Goal: Transaction & Acquisition: Purchase product/service

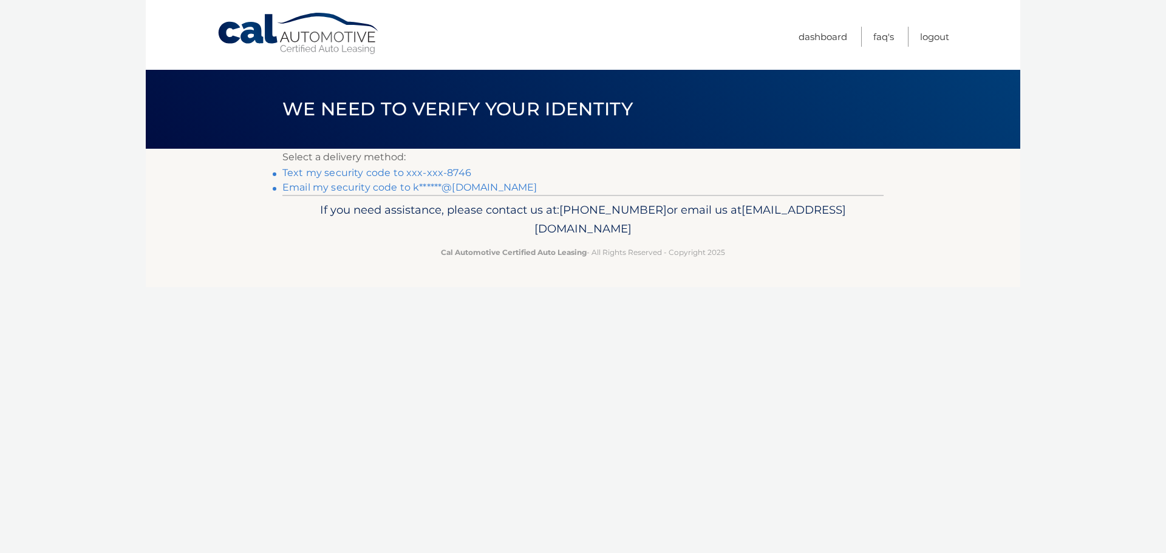
click at [350, 174] on link "Text my security code to xxx-xxx-8746" at bounding box center [376, 173] width 189 height 12
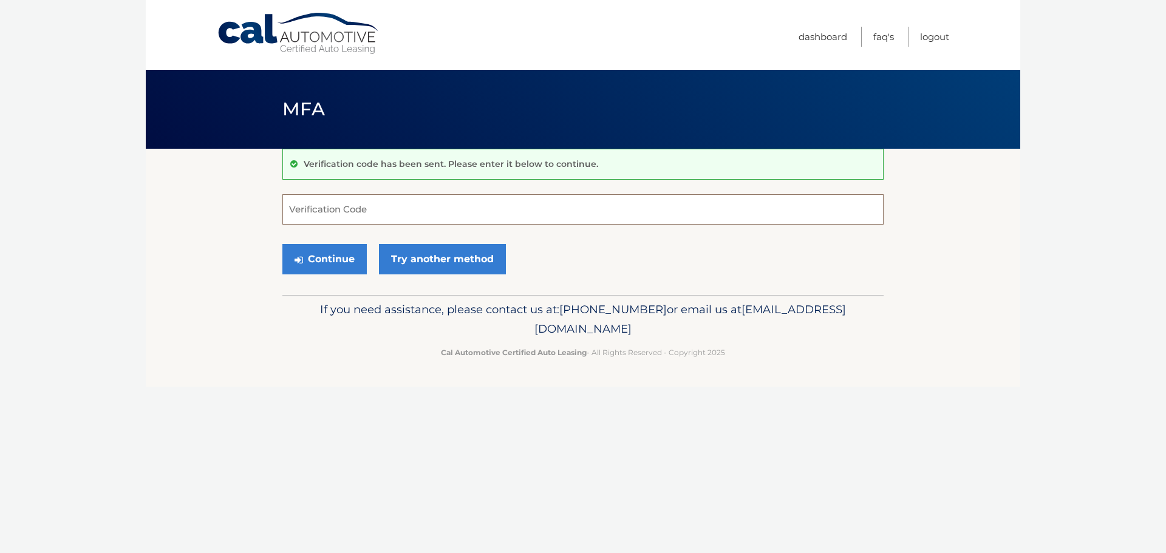
click at [381, 208] on input "Verification Code" at bounding box center [582, 209] width 601 height 30
type input "405133"
click at [330, 251] on button "Continue" at bounding box center [324, 259] width 84 height 30
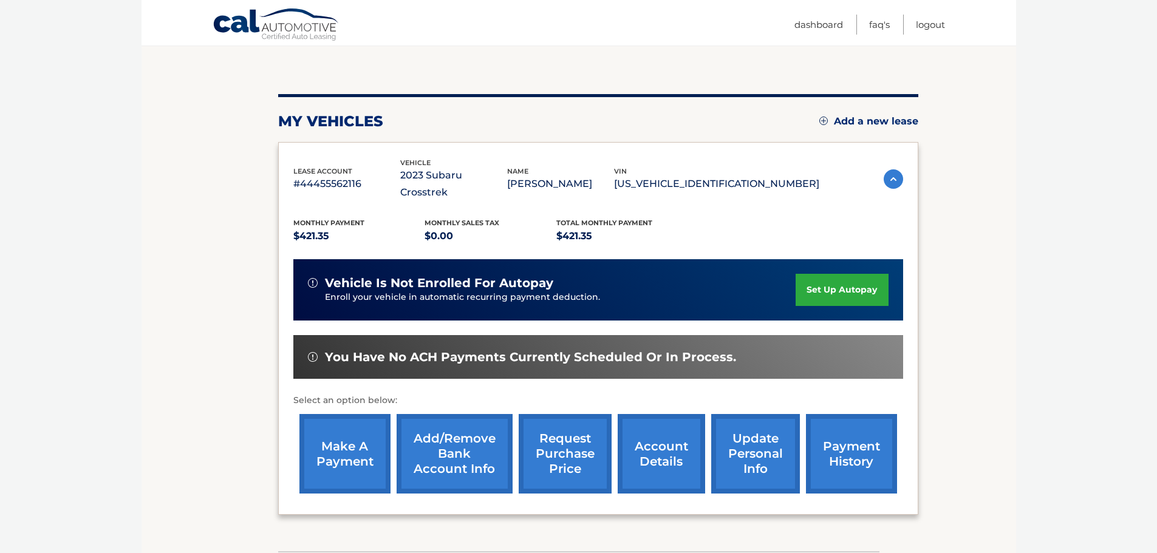
scroll to position [121, 0]
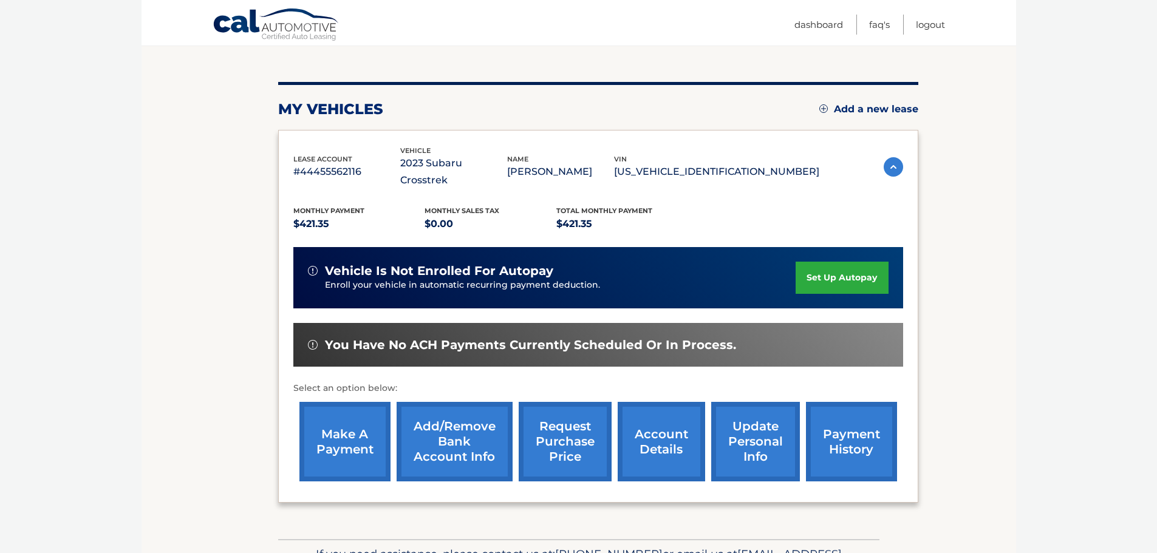
click at [340, 427] on link "make a payment" at bounding box center [344, 442] width 91 height 80
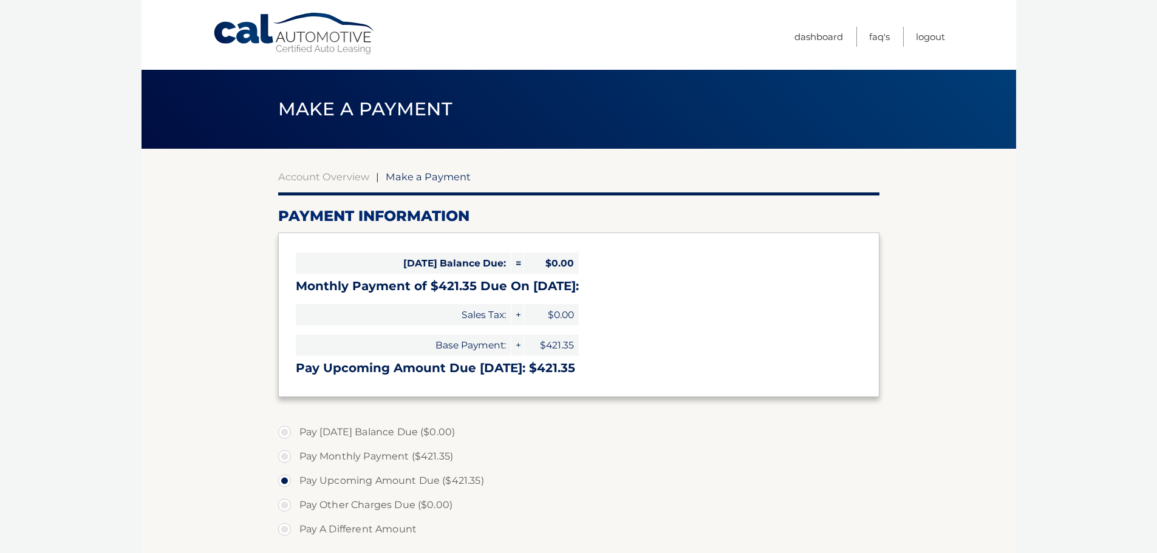
select select "NTA2Njc0YTQtMDc1YS00NTQ4LThmMDQtNmY4MDk4M2I5MGUx"
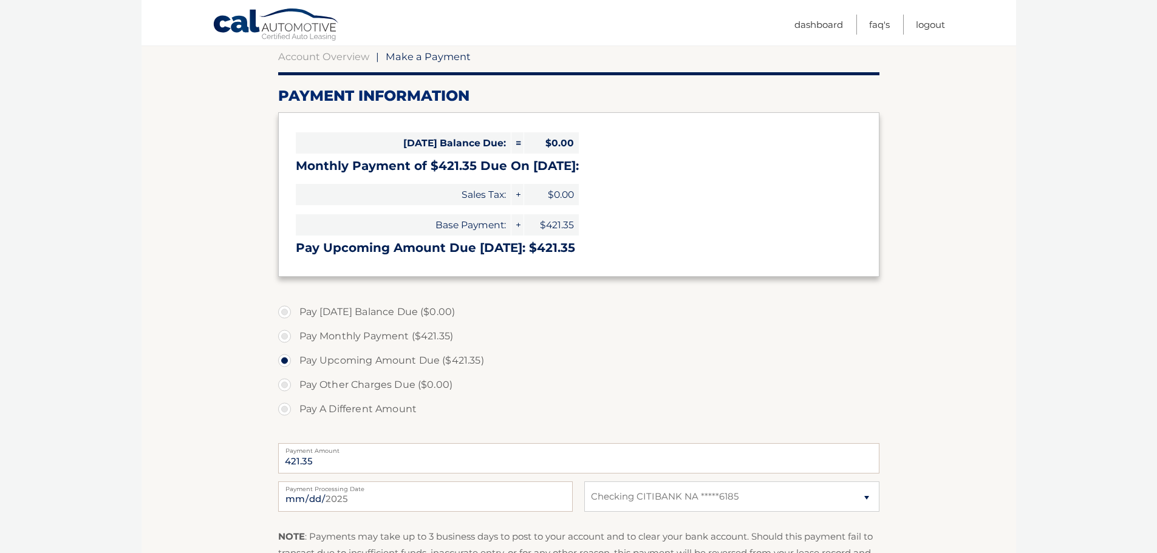
scroll to position [121, 0]
click at [568, 376] on label "Pay Other Charges Due ($0.00)" at bounding box center [578, 384] width 601 height 24
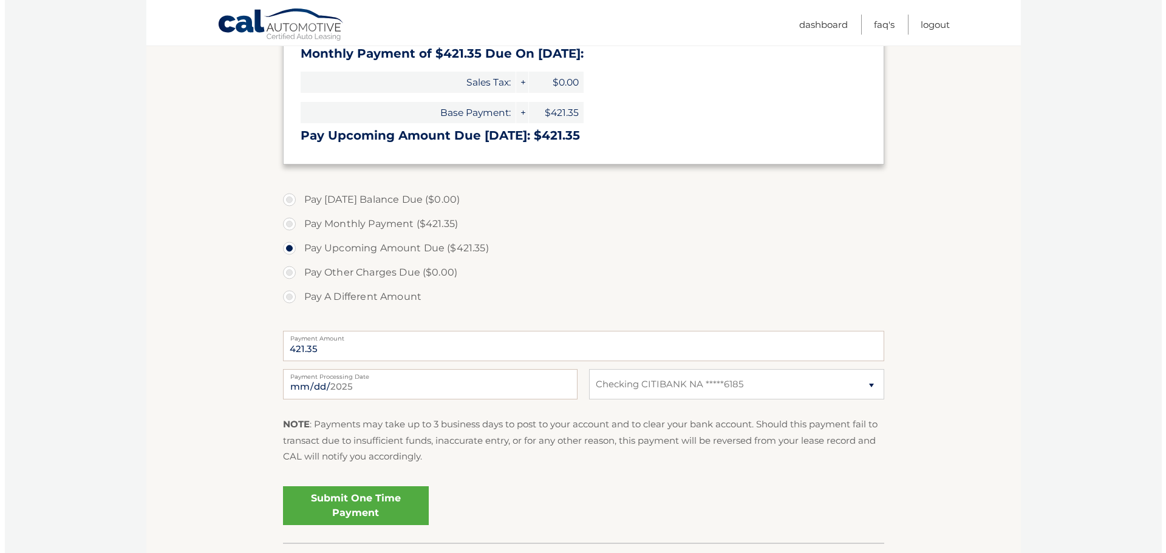
scroll to position [243, 0]
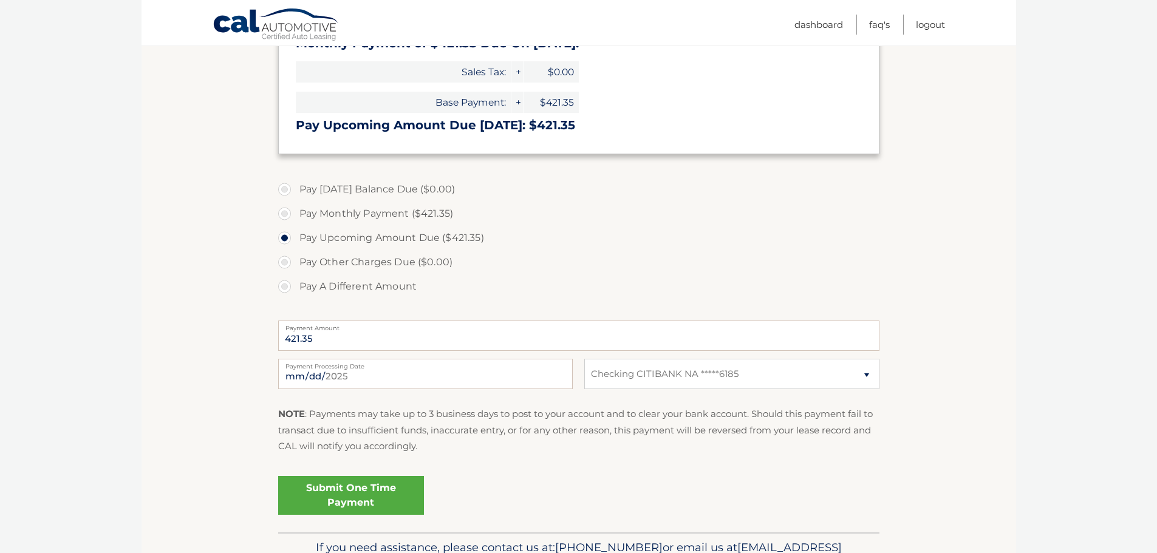
click at [381, 492] on link "Submit One Time Payment" at bounding box center [351, 495] width 146 height 39
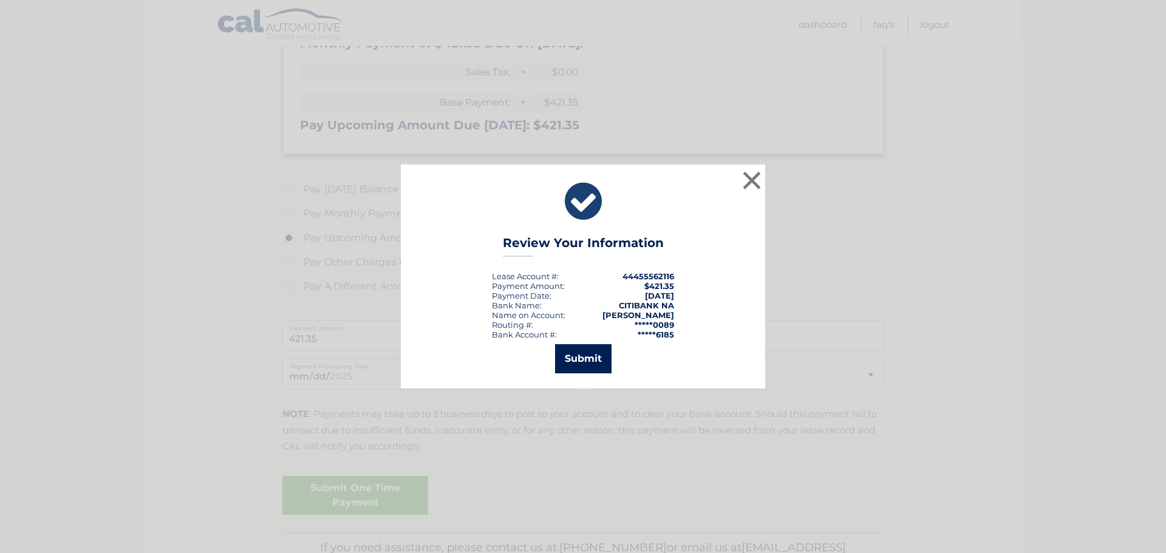
click at [591, 361] on button "Submit" at bounding box center [583, 358] width 56 height 29
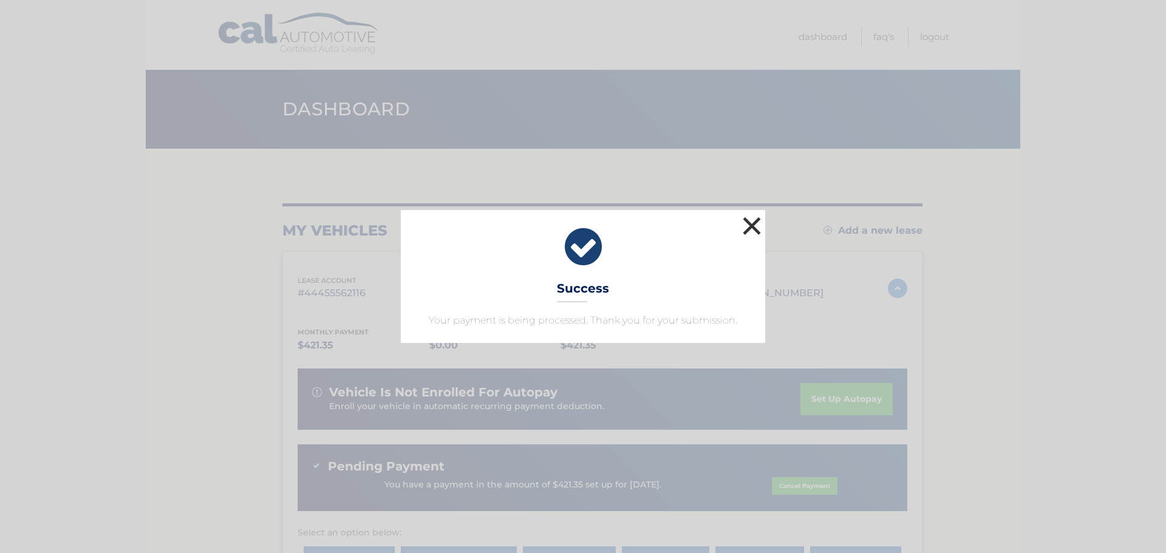
click at [745, 226] on button "×" at bounding box center [751, 226] width 24 height 24
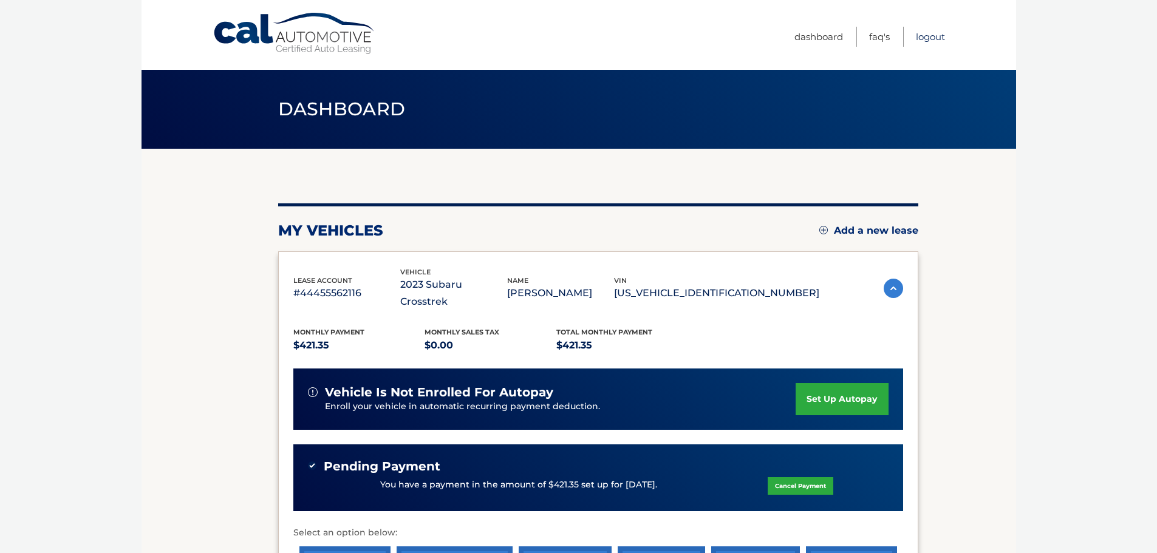
click at [937, 36] on link "Logout" at bounding box center [930, 37] width 29 height 20
